Goal: Information Seeking & Learning: Learn about a topic

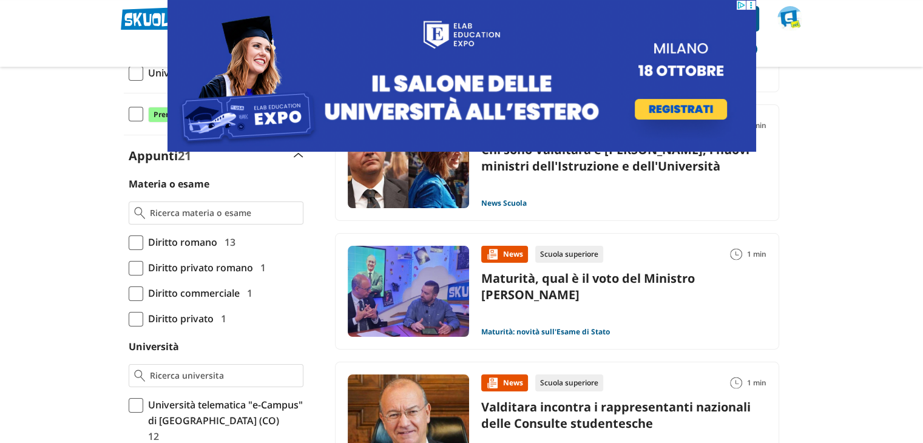
scroll to position [304, 0]
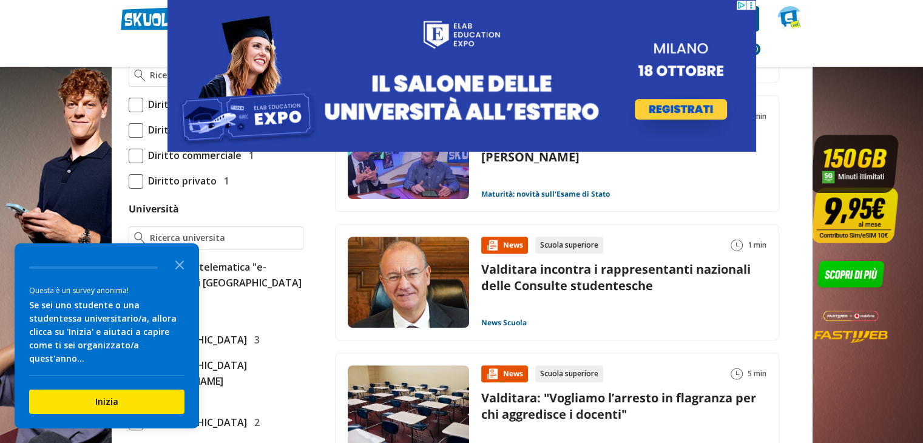
scroll to position [425, 0]
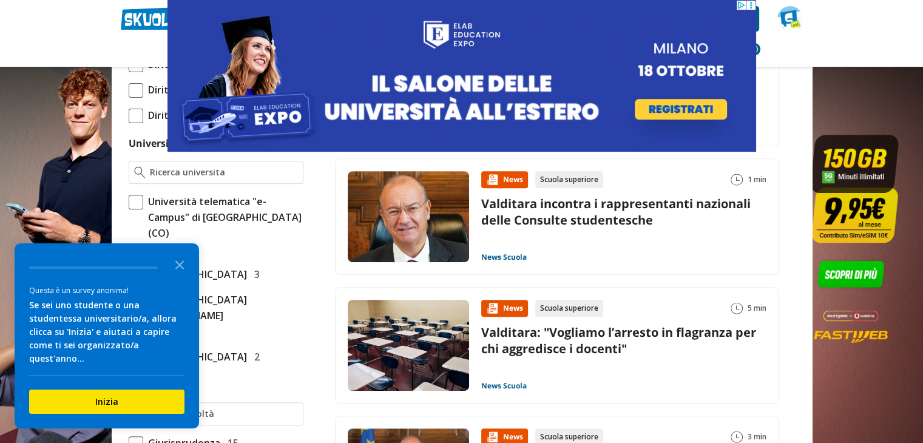
click at [749, 7] on icon at bounding box center [750, 5] width 9 height 9
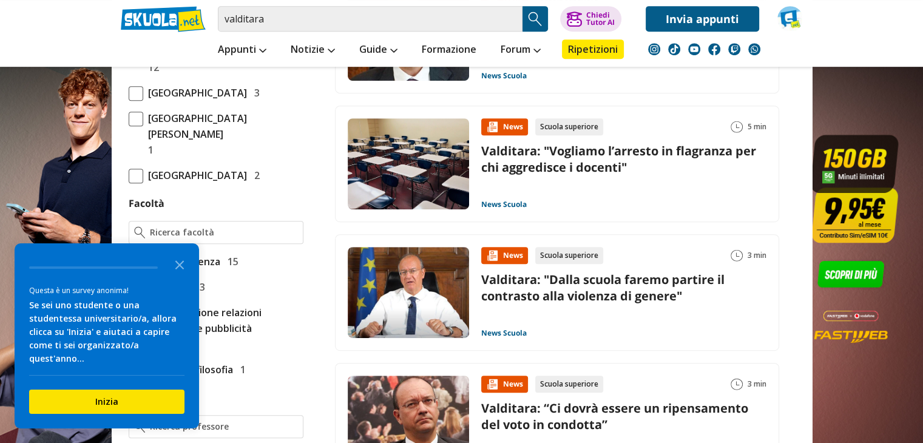
scroll to position [607, 0]
click at [626, 283] on link "Valditara: "Dalla scuola faremo partire il contrasto alla violenza di genere"" at bounding box center [602, 287] width 243 height 33
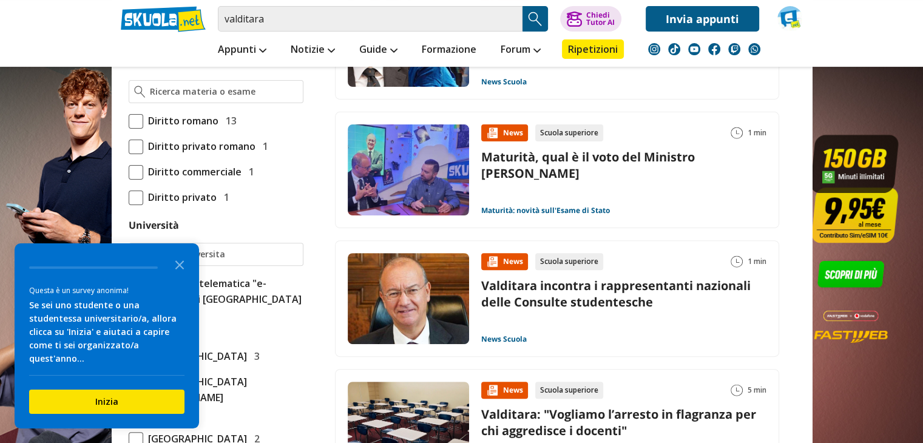
scroll to position [364, 0]
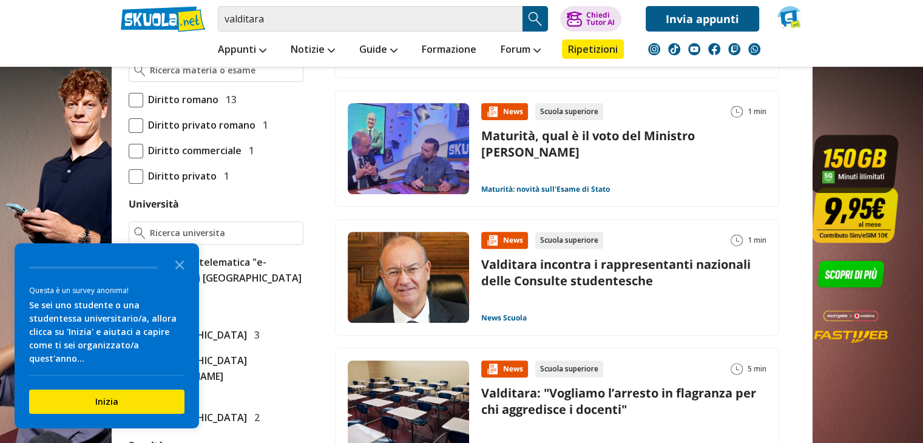
click at [532, 266] on link "Valditara incontra i rappresentanti nazionali delle Consulte studentesche" at bounding box center [616, 272] width 270 height 33
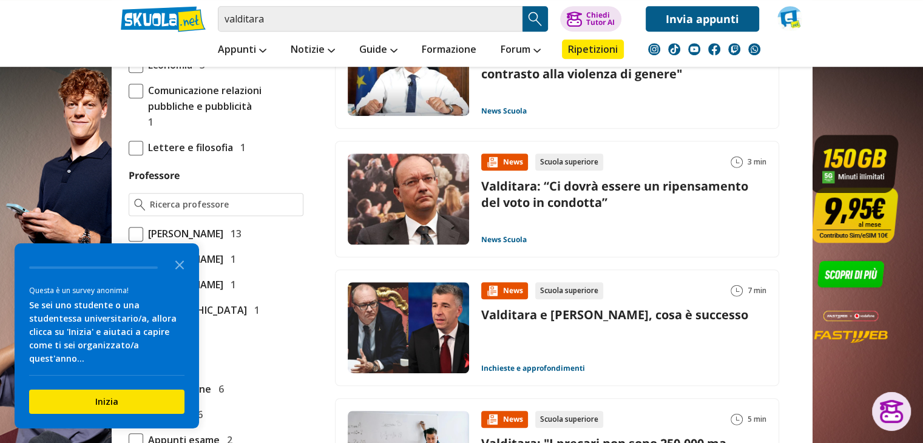
scroll to position [850, 0]
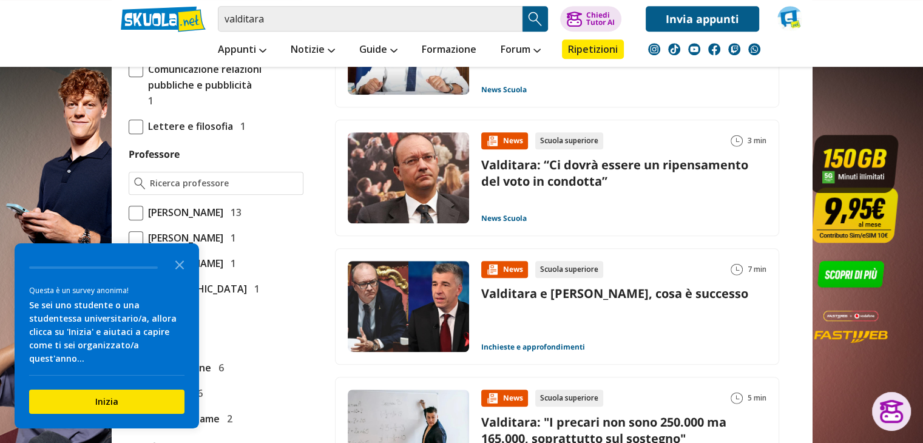
click at [552, 171] on link "Valditara: “Ci dovrà essere un ripensamento del voto in condotta”" at bounding box center [614, 173] width 267 height 33
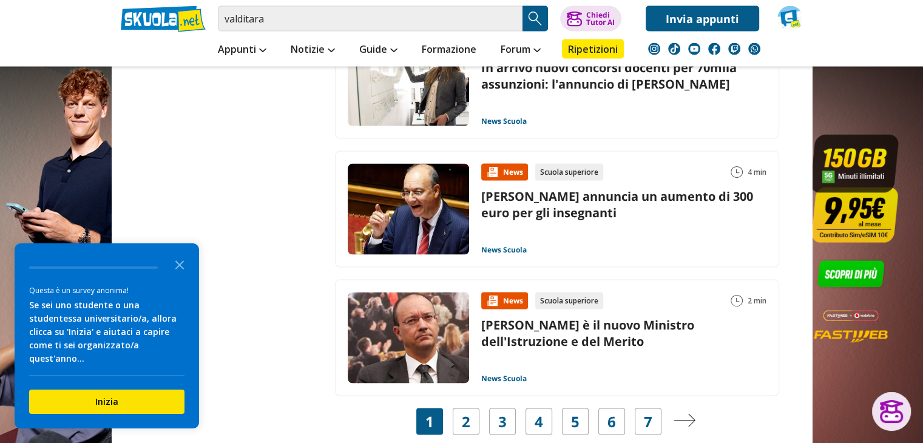
scroll to position [2367, 0]
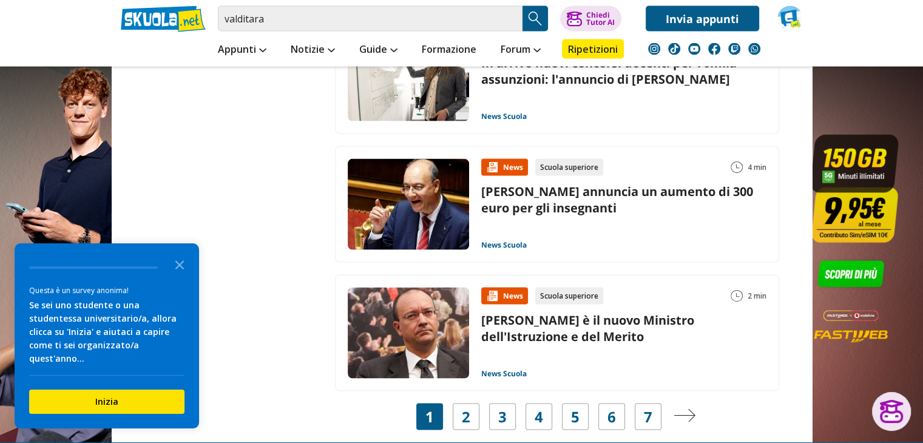
click at [537, 192] on link "Valditara annuncia un aumento di 300 euro per gli insegnanti" at bounding box center [617, 199] width 272 height 33
click at [454, 411] on div "2" at bounding box center [466, 417] width 27 height 27
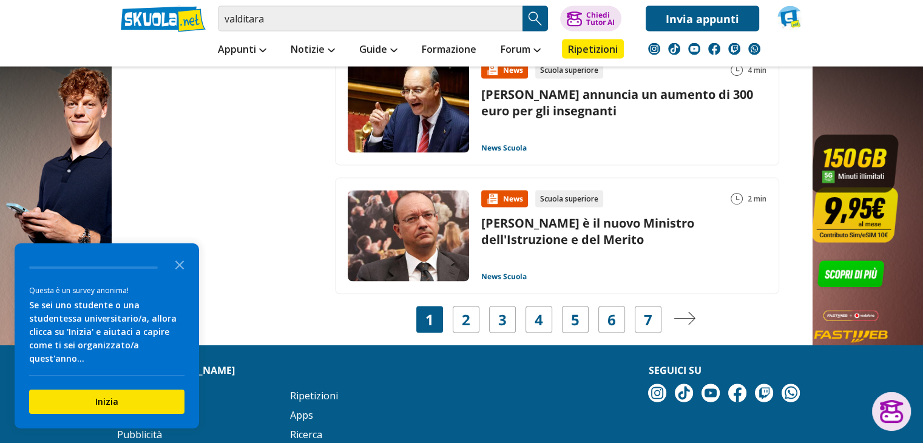
scroll to position [2549, 0]
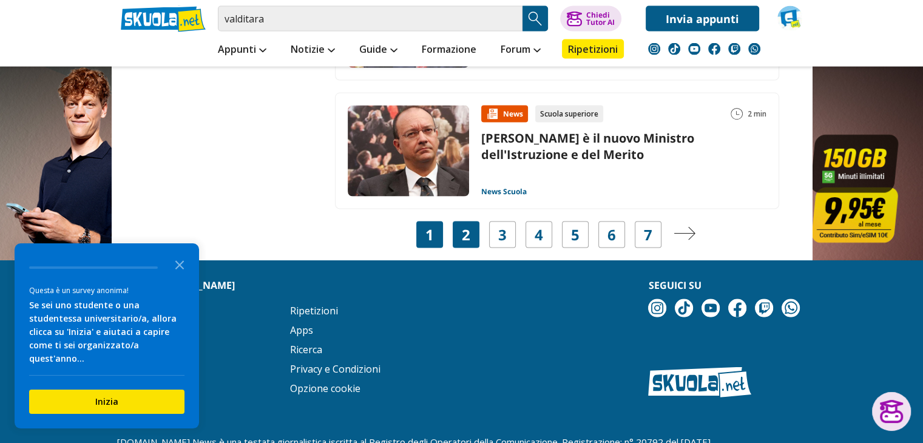
click at [459, 229] on div "2" at bounding box center [466, 235] width 27 height 27
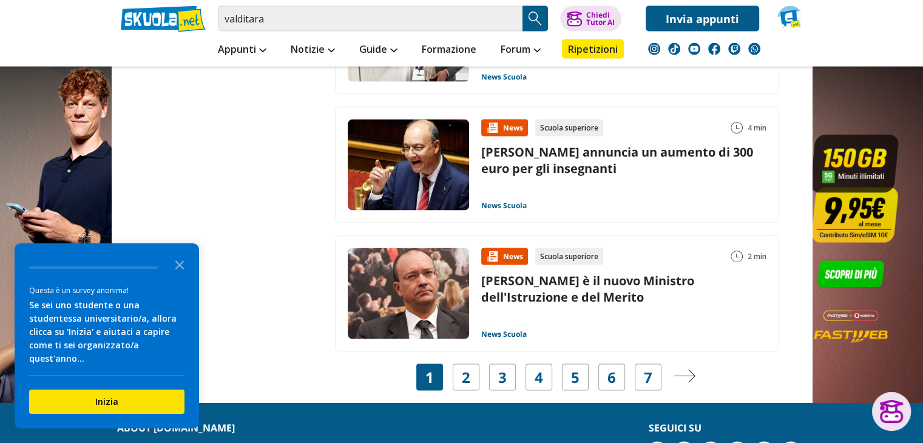
scroll to position [2428, 0]
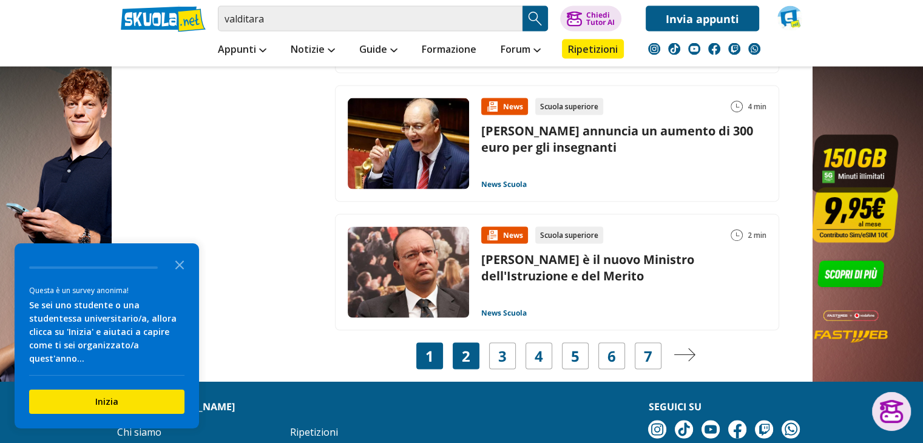
click at [466, 350] on link "2" at bounding box center [466, 356] width 8 height 17
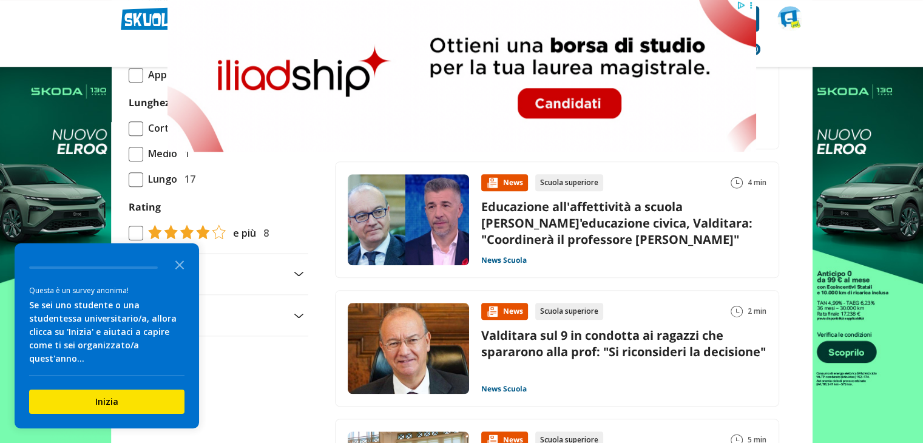
scroll to position [1214, 0]
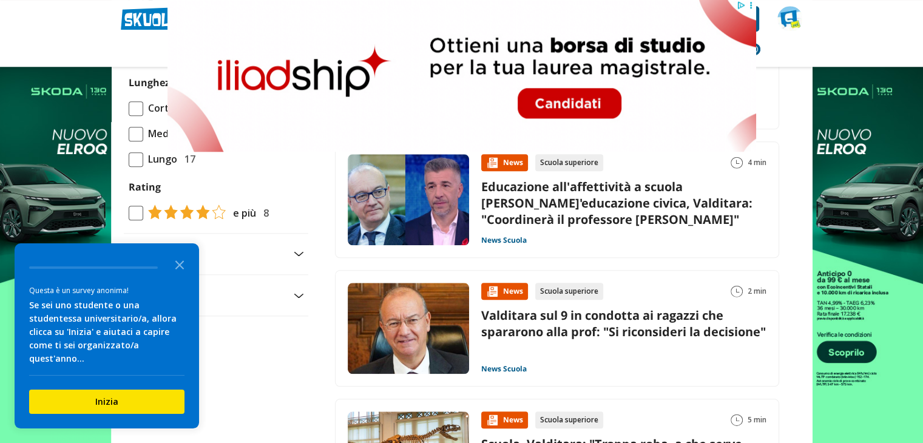
click at [648, 322] on link "Valditara sul 9 in condotta ai ragazzi che spararono alla prof: "Si riconsideri…" at bounding box center [623, 323] width 285 height 33
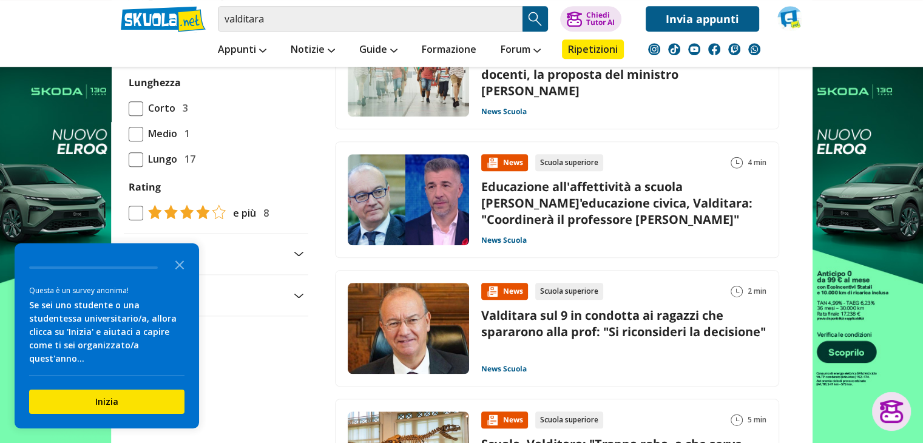
click at [529, 339] on link "Valditara sul 9 in condotta ai ragazzi che spararono alla prof: "Si riconsideri…" at bounding box center [623, 323] width 285 height 33
